Goal: Transaction & Acquisition: Purchase product/service

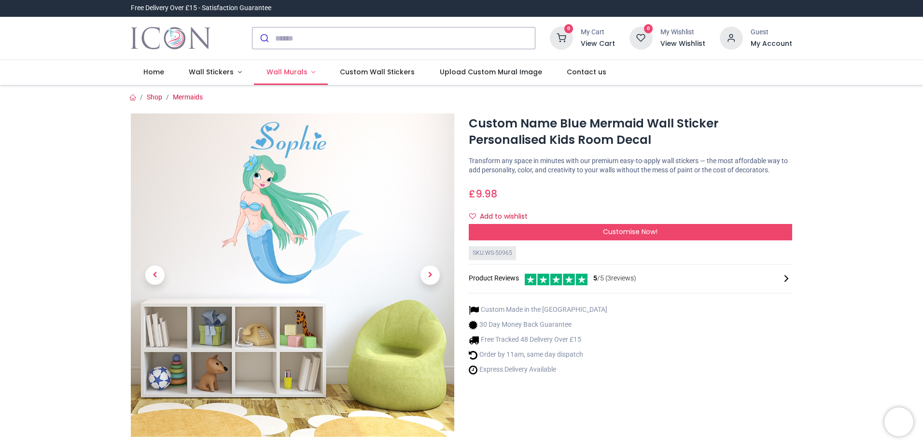
click at [297, 69] on span "Wall Murals" at bounding box center [286, 72] width 41 height 10
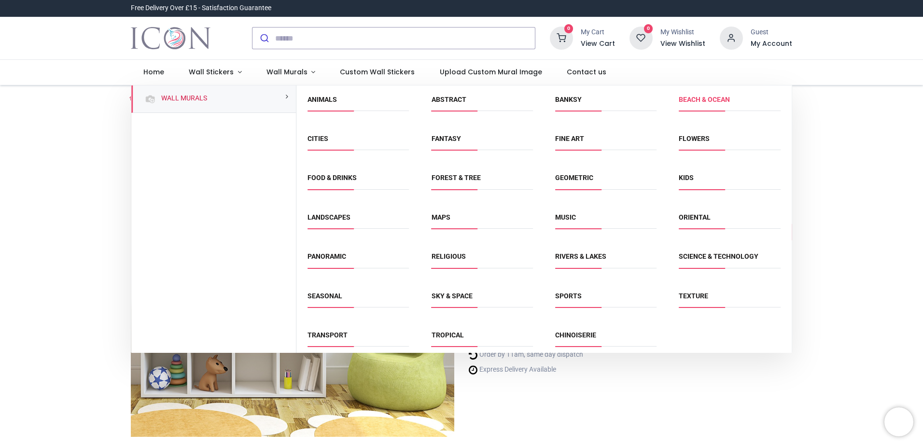
click at [721, 97] on link "Beach & Ocean" at bounding box center [704, 100] width 51 height 8
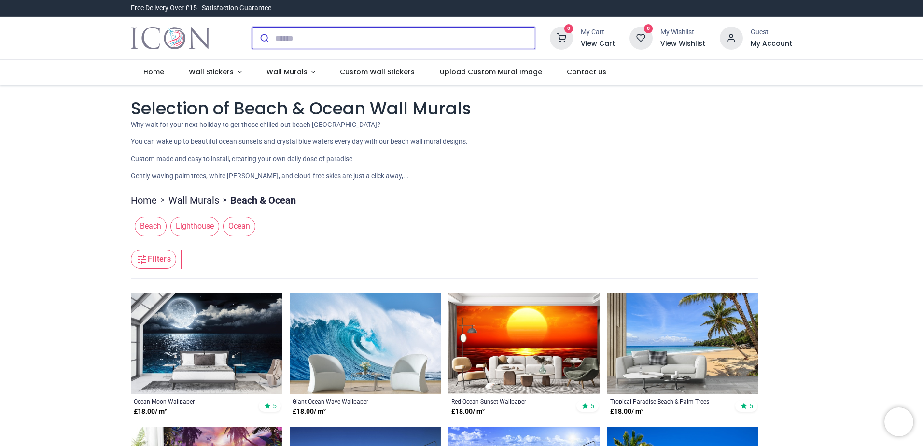
click at [358, 44] on input "search" at bounding box center [405, 38] width 260 height 21
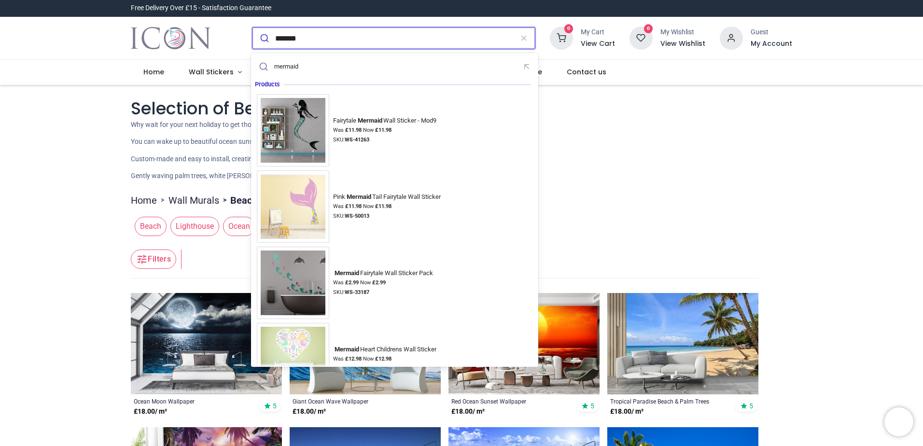
type input "*******"
click at [252, 28] on button "submit" at bounding box center [263, 38] width 23 height 21
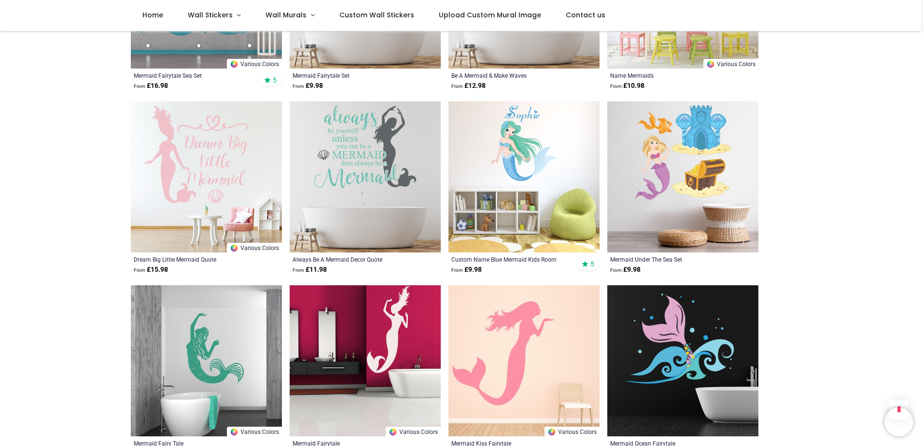
scroll to position [772, 0]
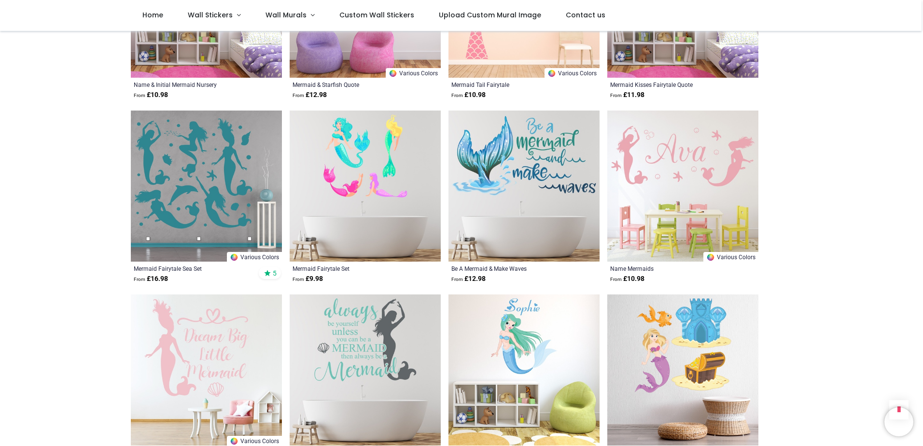
click at [545, 161] on img at bounding box center [523, 186] width 151 height 151
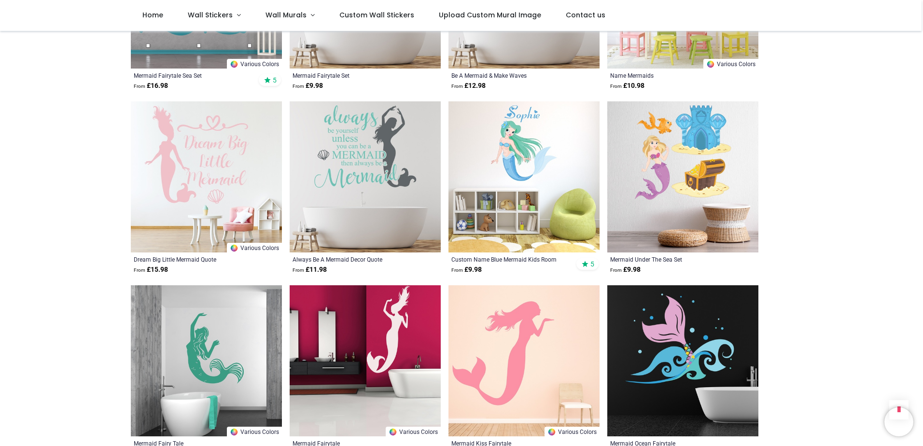
scroll to position [1159, 0]
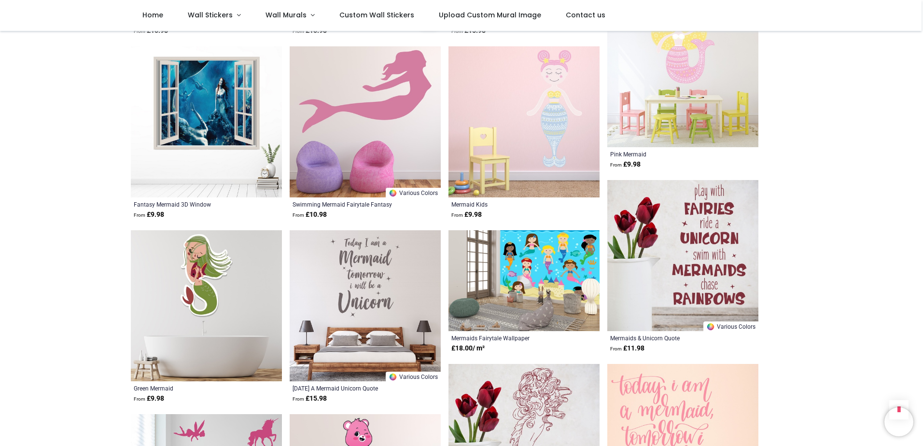
scroll to position [1738, 0]
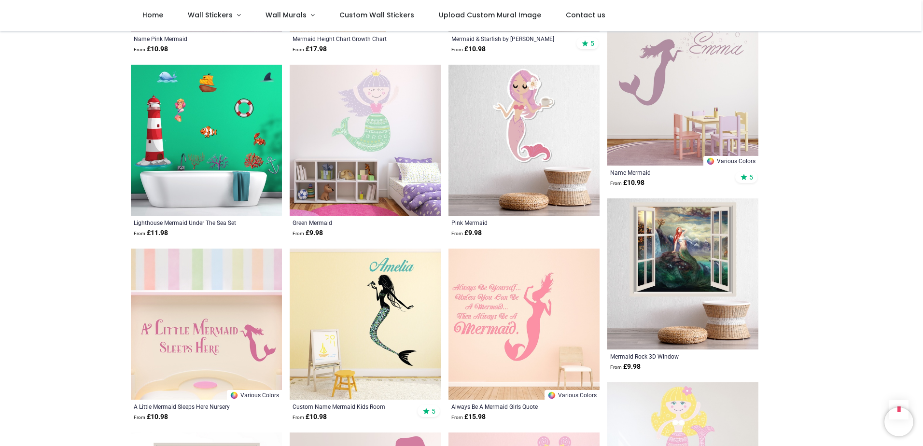
scroll to position [1352, 0]
